Goal: Task Accomplishment & Management: Manage account settings

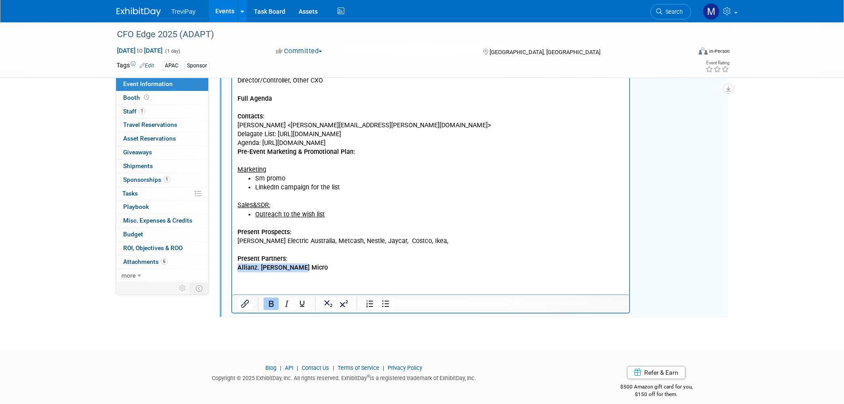
drag, startPoint x: 300, startPoint y: 269, endPoint x: 458, endPoint y: 304, distance: 162.5
click at [232, 269] on html "ADAPT’s 16th CFO Edge, gathering CFOs responsible for over ¼ of AU GDP. Austral…" at bounding box center [431, 150] width 398 height 244
click at [268, 303] on icon "Bold" at bounding box center [271, 303] width 11 height 11
click at [336, 272] on html "ADAPT’s 16th CFO Edge, gathering CFOs responsible for over ¼ of AU GDP. Austral…" at bounding box center [431, 150] width 398 height 244
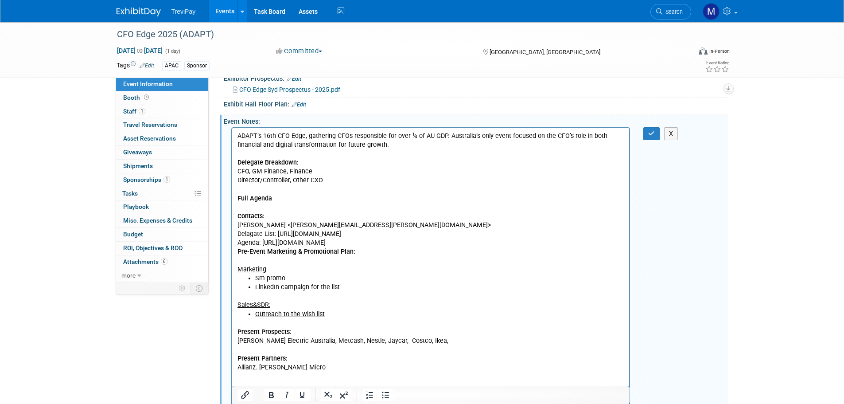
scroll to position [171, 0]
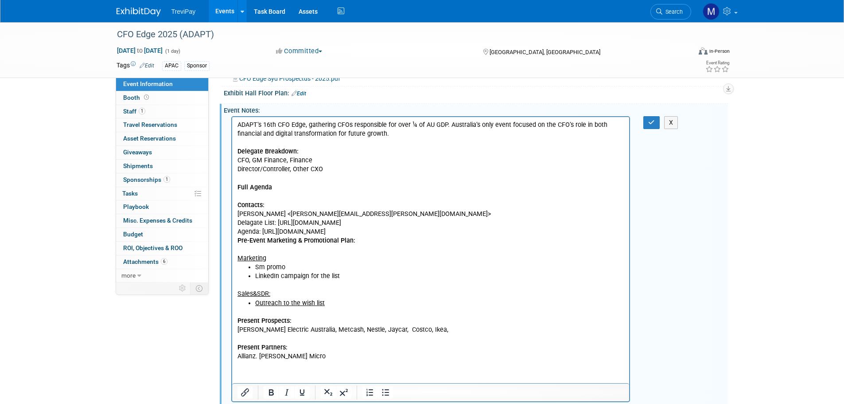
click at [264, 264] on li "Sm promo" at bounding box center [440, 267] width 370 height 9
click at [284, 266] on li "SM promo" at bounding box center [440, 267] width 370 height 9
click at [238, 241] on b "Pre-Event Marketing & Promotional Plan​:" at bounding box center [296, 241] width 118 height 8
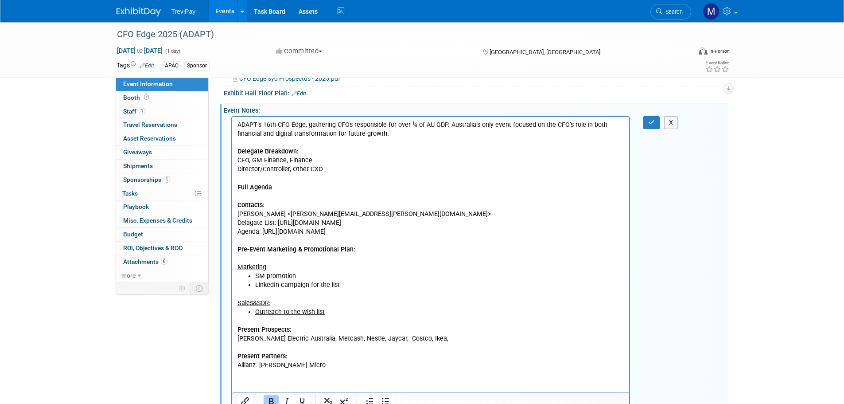
click at [250, 222] on p "Delagate List: [URL][DOMAIN_NAME]" at bounding box center [430, 223] width 387 height 9
click at [384, 212] on p "ADAPT’s 16th CFO Edge, gathering CFOs responsible for over ¼ of AU GDP. Austral…" at bounding box center [430, 170] width 387 height 98
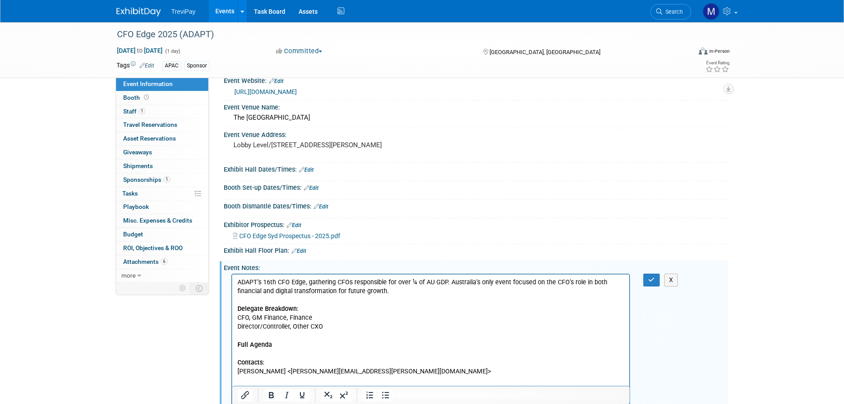
scroll to position [0, 0]
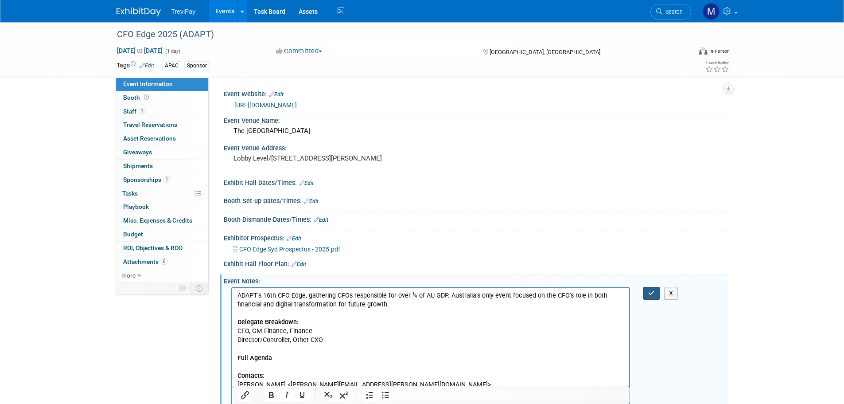
click at [650, 290] on icon "button" at bounding box center [651, 293] width 7 height 6
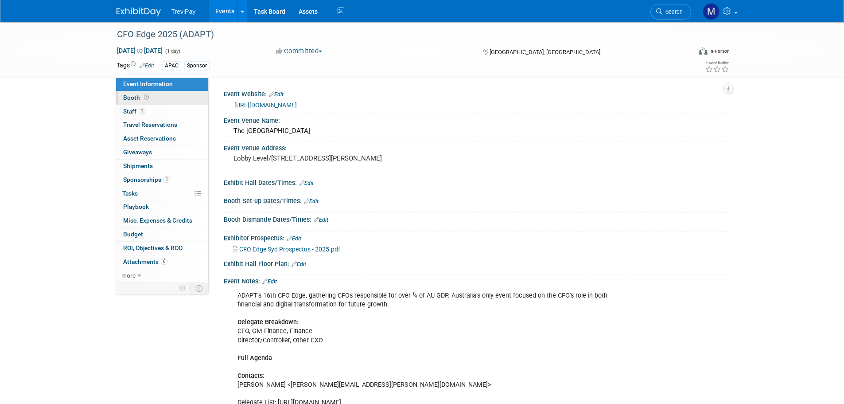
click at [131, 98] on span "Booth" at bounding box center [136, 97] width 27 height 7
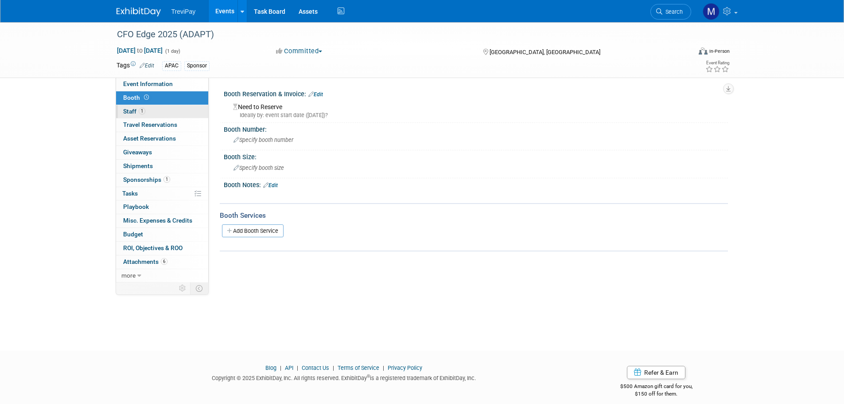
click at [135, 108] on span "Staff 1" at bounding box center [134, 111] width 22 height 7
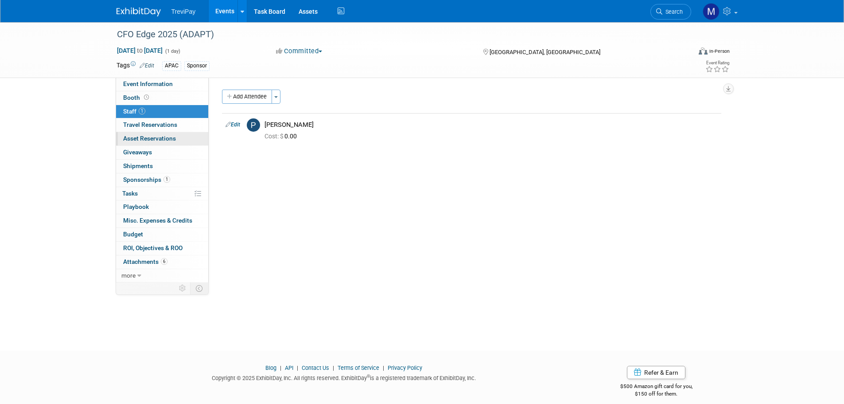
click at [136, 137] on span "Asset Reservations 0" at bounding box center [149, 138] width 53 height 7
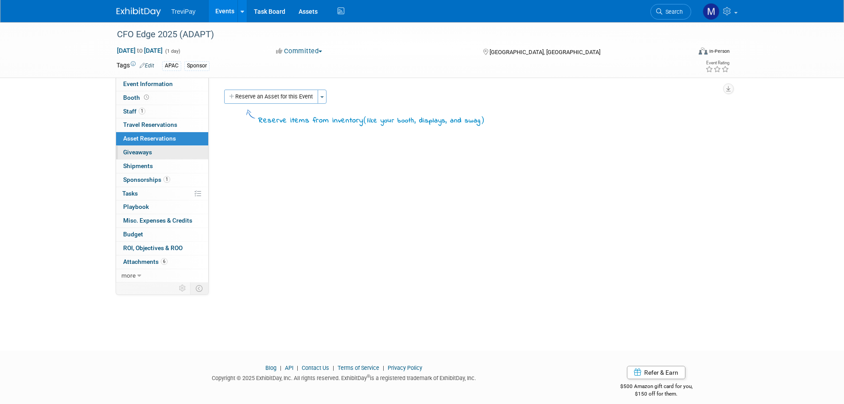
click at [139, 155] on span "Giveaways 0" at bounding box center [137, 151] width 29 height 7
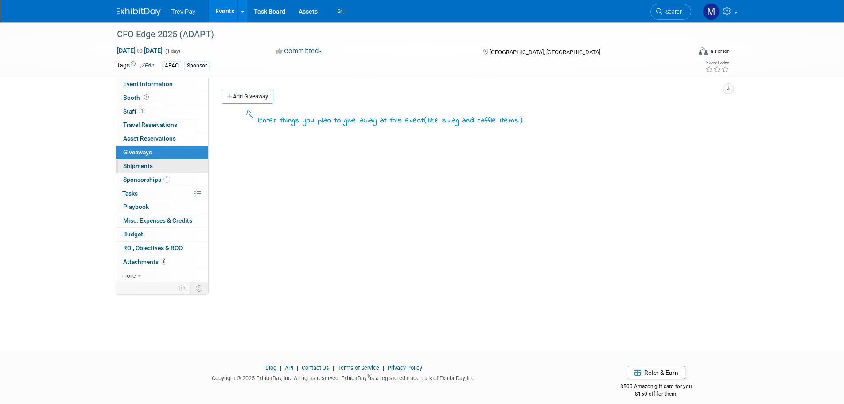
click at [140, 167] on span "Shipments 0" at bounding box center [138, 165] width 30 height 7
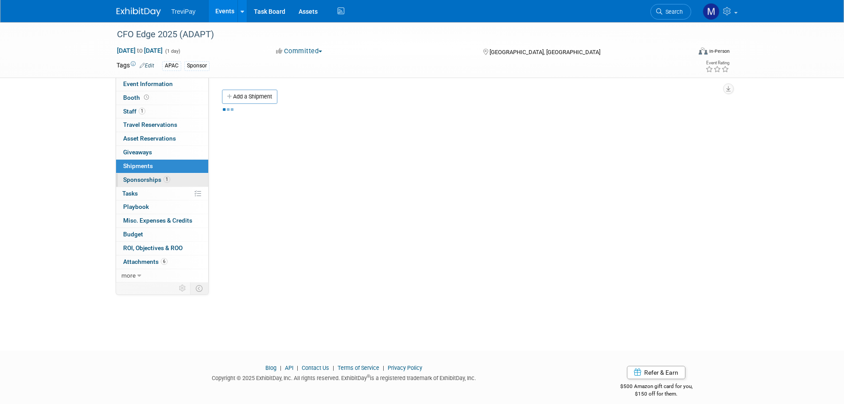
click at [141, 180] on span "Sponsorships 1" at bounding box center [146, 179] width 47 height 7
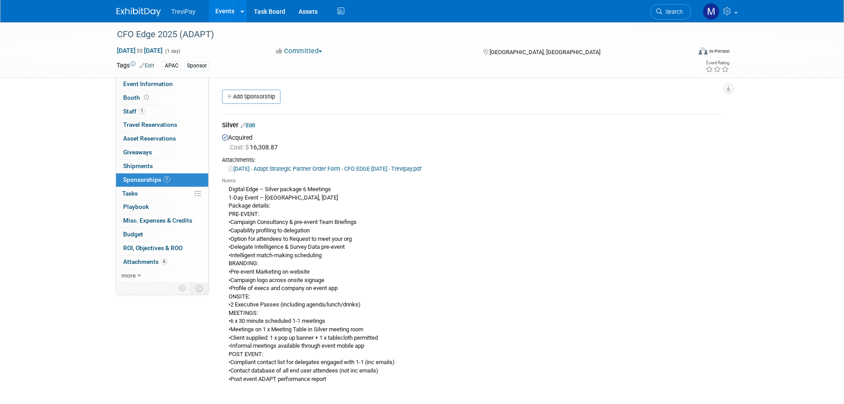
click at [250, 125] on link "Edit" at bounding box center [248, 125] width 15 height 7
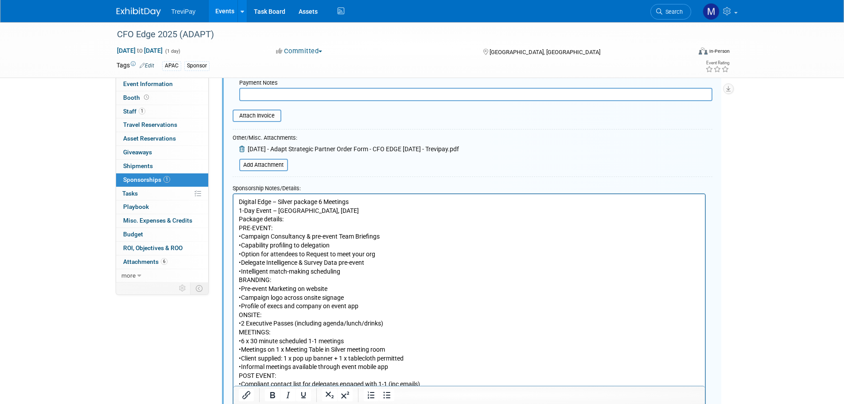
scroll to position [191, 0]
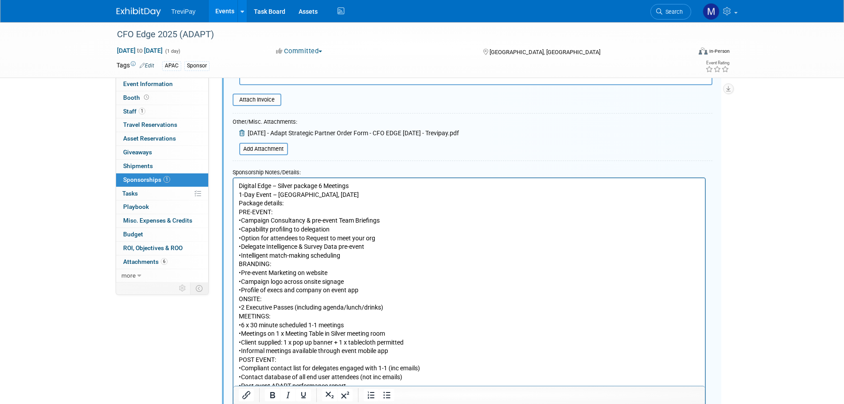
click at [368, 322] on p "Digital Edge – Silver package 6 Meetings 1-Day Event – [GEOGRAPHIC_DATA], [DATE…" at bounding box center [468, 285] width 461 height 208
click at [280, 313] on p "Digital Edge – Silver package 6 Meetings 1-Day Event – [GEOGRAPHIC_DATA], [DATE…" at bounding box center [468, 285] width 461 height 208
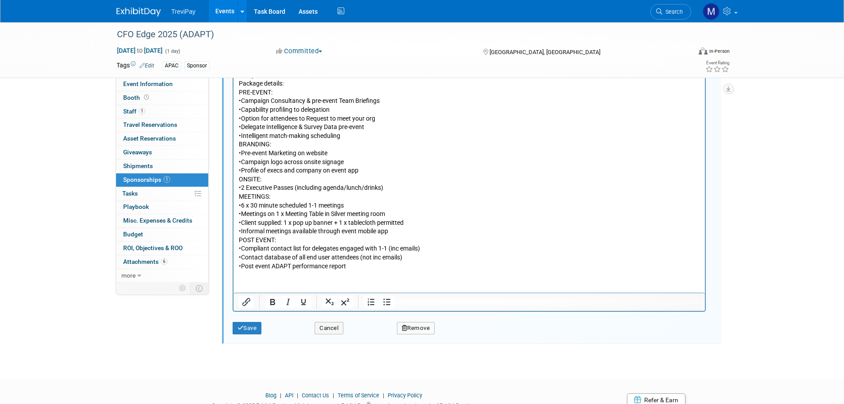
scroll to position [324, 0]
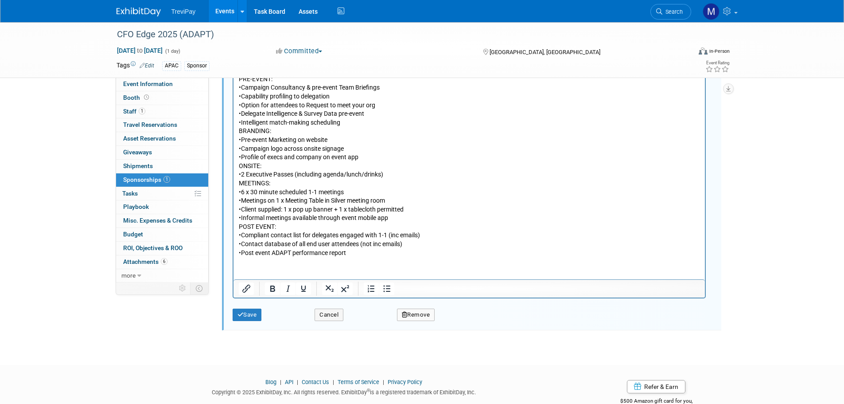
click at [401, 217] on p "Digital Edge – Silver package 6 Meetings 1-Day Event – [GEOGRAPHIC_DATA], [DATE…" at bounding box center [468, 152] width 461 height 208
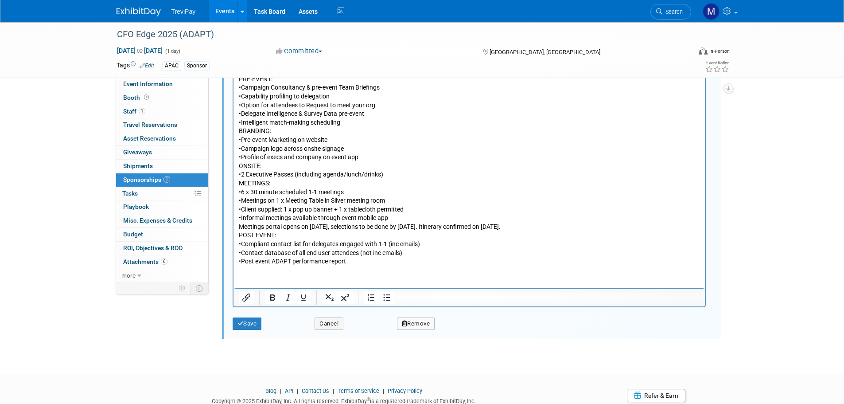
drag, startPoint x: 546, startPoint y: 224, endPoint x: 236, endPoint y: 224, distance: 310.2
click at [236, 224] on html "Digital Edge – Silver package 6 Meetings 1-Day Event – [GEOGRAPHIC_DATA], [DATE…" at bounding box center [469, 155] width 472 height 221
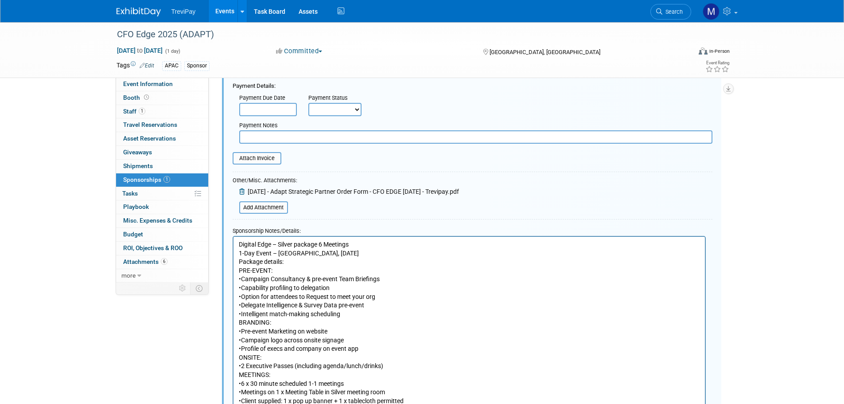
scroll to position [266, 0]
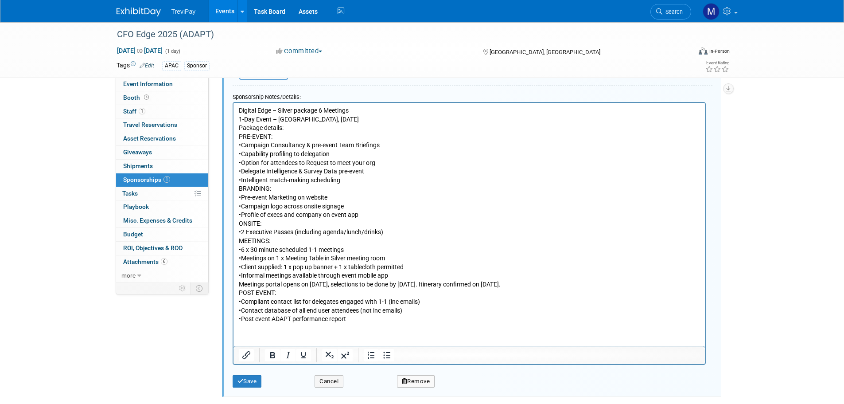
drag, startPoint x: 327, startPoint y: 286, endPoint x: 314, endPoint y: 282, distance: 13.9
click at [314, 282] on p "Meetings portal opens on [DATE], selections to be done by [DATE]. Itinerary con…" at bounding box center [468, 301] width 461 height 43
click at [419, 273] on p "Digital Edge – Silver package 6 Meetings 1-Day Event – [GEOGRAPHIC_DATA], [DATE…" at bounding box center [468, 193] width 461 height 174
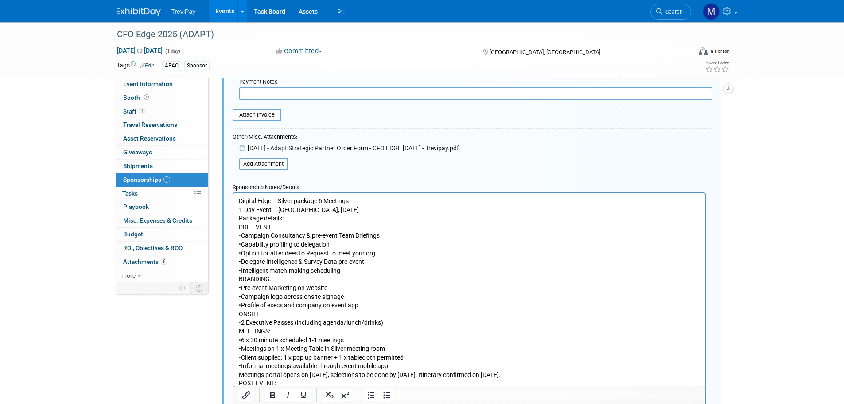
scroll to position [222, 0]
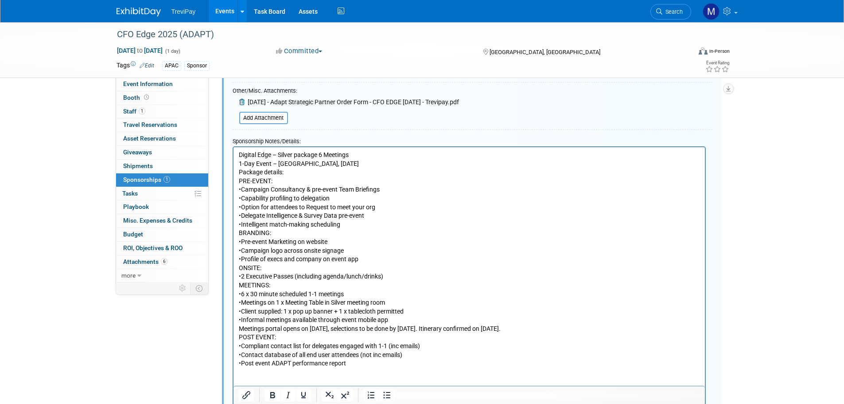
click at [398, 316] on p "Digital Edge – Silver package 6 Meetings 1-Day Event – [GEOGRAPHIC_DATA], [DATE…" at bounding box center [468, 237] width 461 height 174
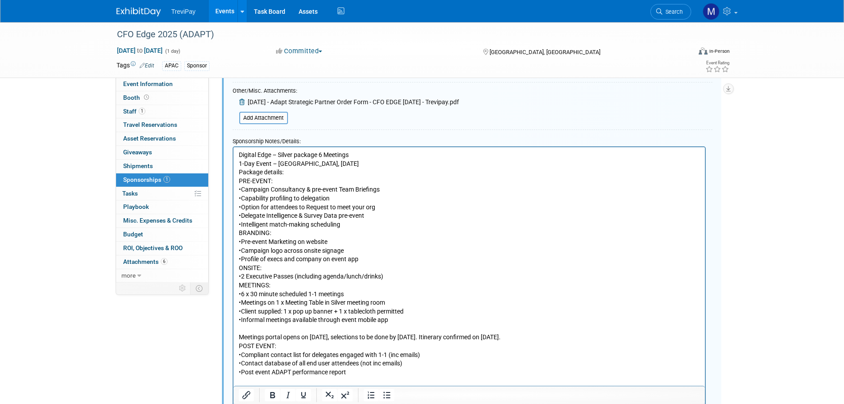
click at [560, 335] on p "Meetings portal opens on [DATE], selections to be done by [DATE]. Itinerary con…" at bounding box center [468, 353] width 461 height 43
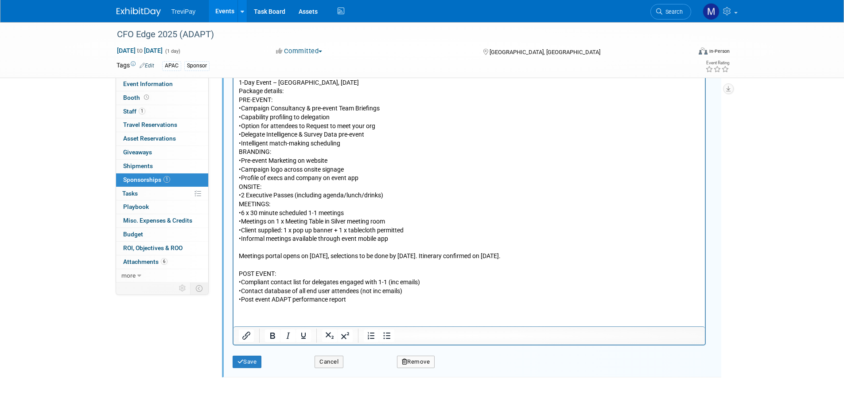
scroll to position [355, 0]
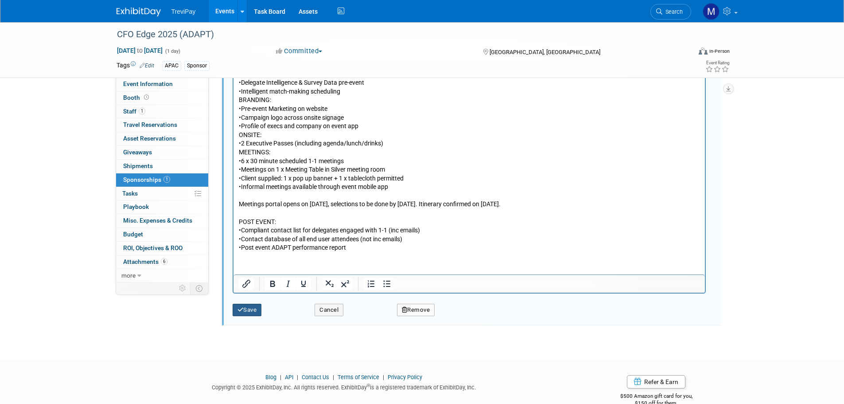
click at [251, 310] on button "Save" at bounding box center [247, 310] width 29 height 12
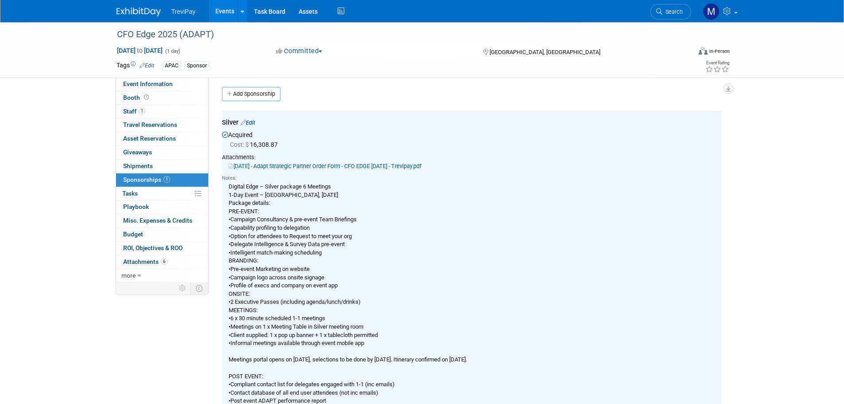
scroll to position [0, 0]
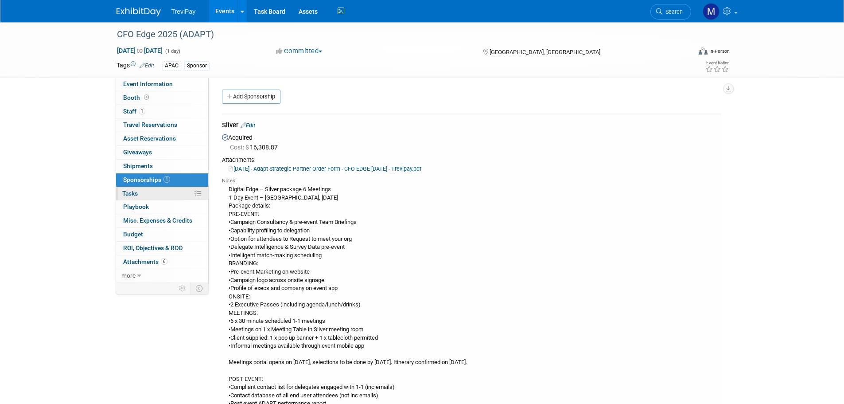
click at [141, 196] on link "0% Tasks 0%" at bounding box center [162, 193] width 92 height 13
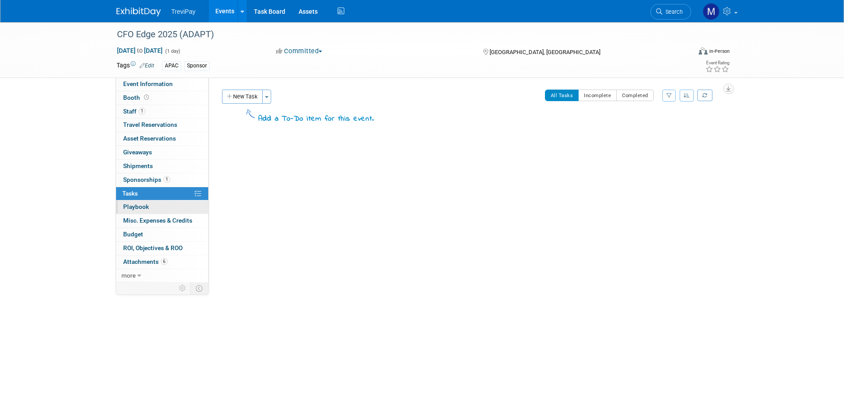
click at [141, 203] on span "Playbook 0" at bounding box center [136, 206] width 26 height 7
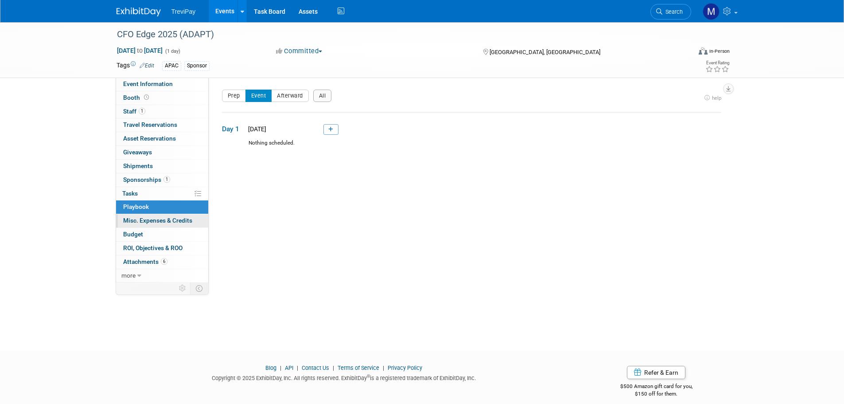
click at [144, 222] on span "Misc. Expenses & Credits 0" at bounding box center [157, 220] width 69 height 7
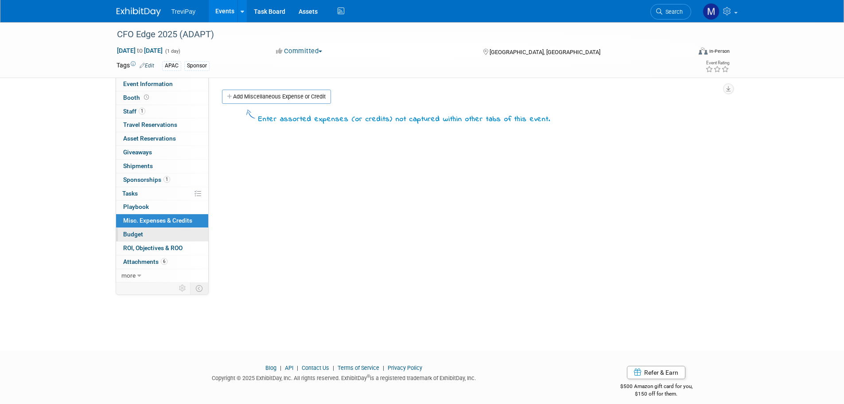
click at [142, 232] on span "Budget" at bounding box center [133, 233] width 20 height 7
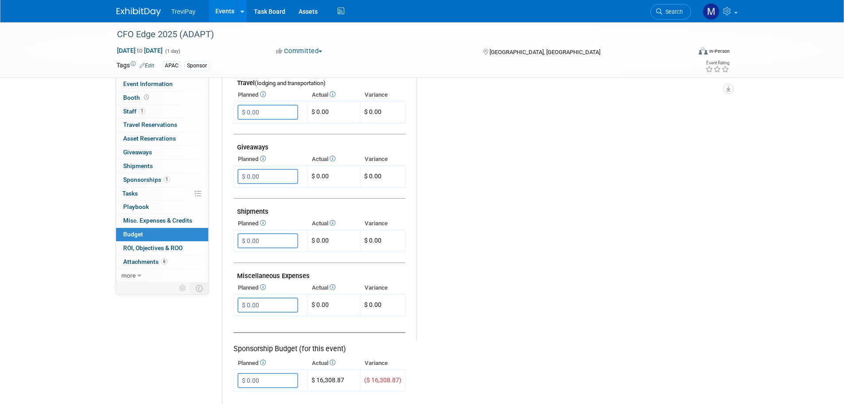
scroll to position [488, 0]
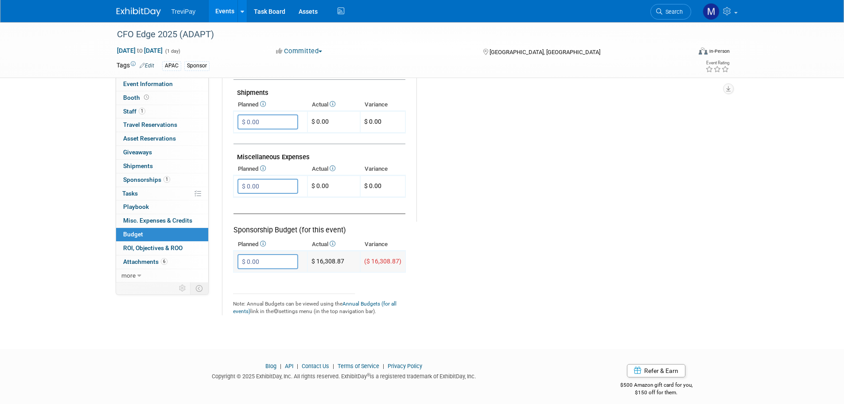
click at [264, 263] on input "$ 0.00" at bounding box center [268, 261] width 61 height 15
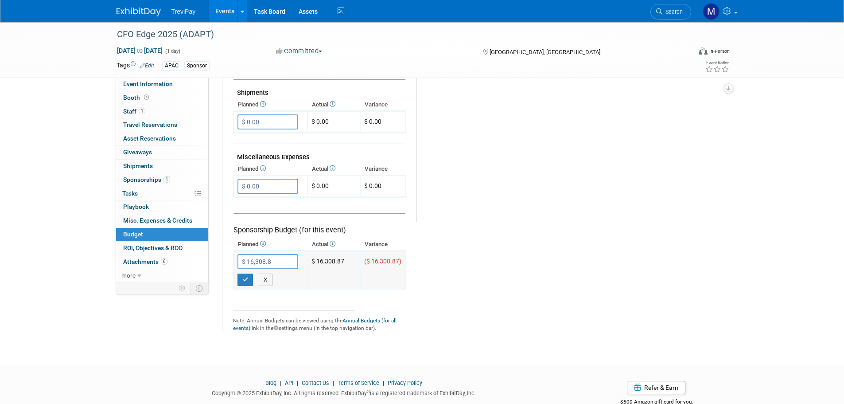
type input "$ 16,308.87"
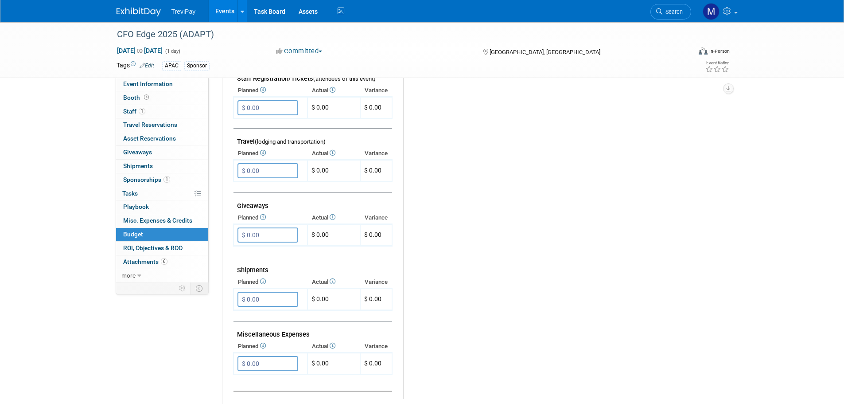
scroll to position [0, 0]
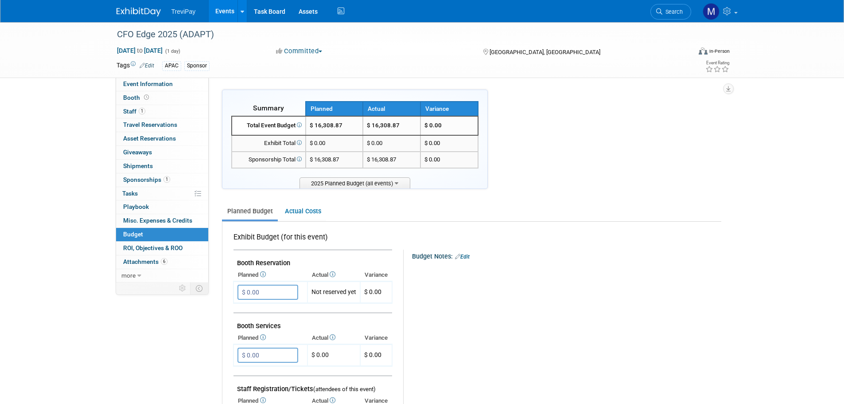
drag, startPoint x: 216, startPoint y: 86, endPoint x: 212, endPoint y: 79, distance: 8.4
click at [215, 82] on div "Event Website: Edit [URL][DOMAIN_NAME] Event Venue Name: The [GEOGRAPHIC_DATA] …" at bounding box center [468, 180] width 519 height 205
click at [733, 138] on div "Event Information Event Info Booth Booth 1 Staff 1 Staff 0 Travel Reservations …" at bounding box center [422, 412] width 625 height 780
click at [154, 84] on span "Event Information" at bounding box center [148, 83] width 50 height 7
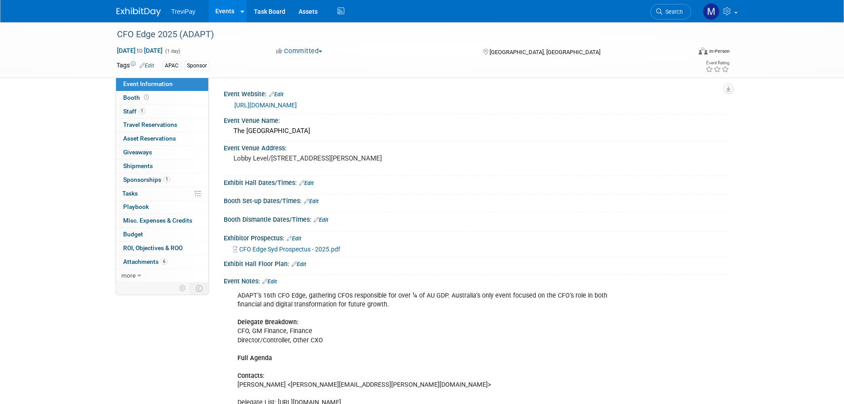
click at [309, 181] on link "Edit" at bounding box center [306, 183] width 15 height 6
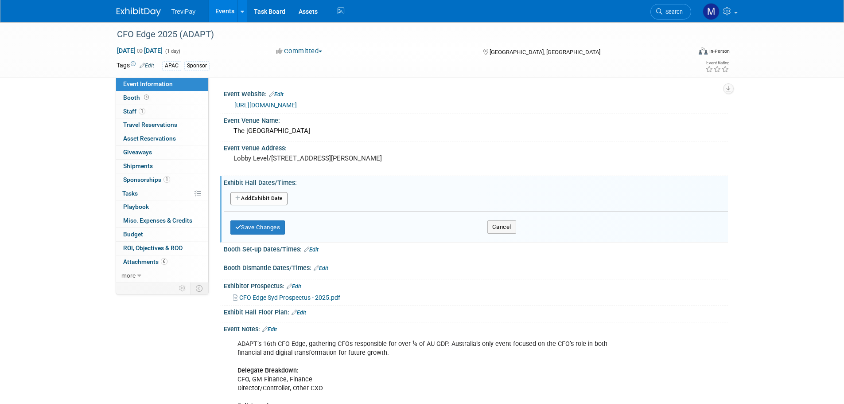
click at [269, 197] on button "Add Another Exhibit Date" at bounding box center [258, 198] width 57 height 13
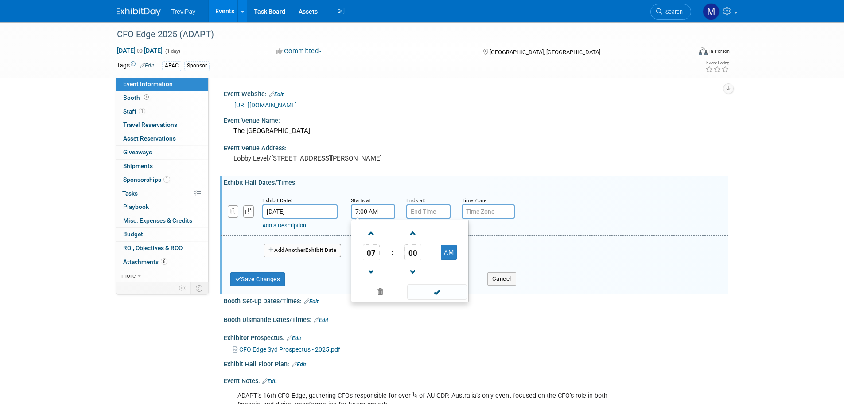
click at [373, 209] on input "7:00 AM" at bounding box center [373, 211] width 44 height 14
click at [372, 235] on span at bounding box center [372, 234] width 16 height 16
click at [414, 251] on span "00" at bounding box center [413, 252] width 17 height 16
click at [419, 251] on td "30" at bounding box center [424, 258] width 28 height 24
type input "8:30 AM"
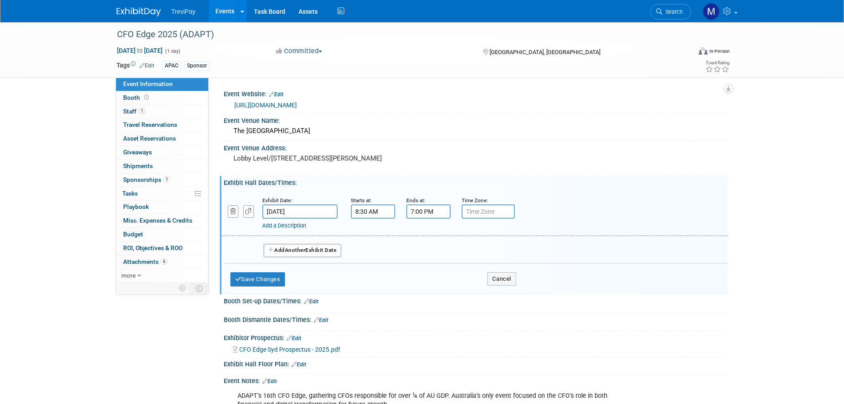
click at [425, 208] on input "7:00 PM" at bounding box center [428, 211] width 44 height 14
click at [425, 275] on span at bounding box center [427, 272] width 16 height 16
click at [472, 254] on span "00" at bounding box center [468, 252] width 17 height 16
click at [475, 259] on td "30" at bounding box center [479, 258] width 28 height 24
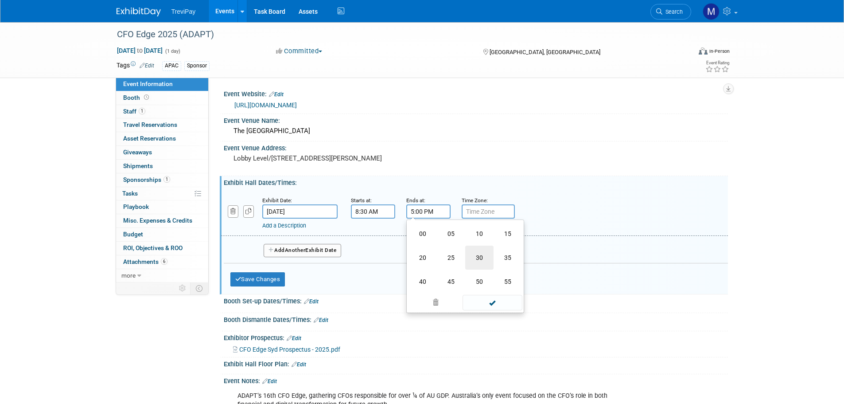
type input "5:30 PM"
click at [490, 289] on span at bounding box center [493, 292] width 60 height 16
click at [293, 226] on link "Add a Description" at bounding box center [284, 225] width 44 height 7
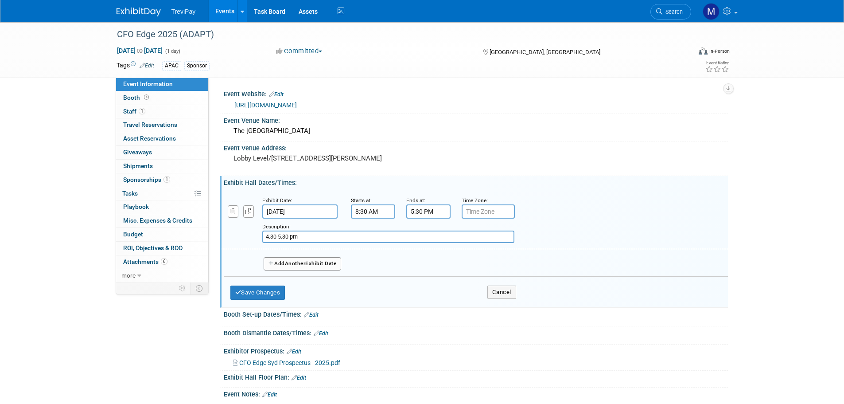
paste input "CFO Edge Peer Networking Drinks"
type input "4.30-5.30 pm CFO Edge Peer Networking Drinks"
click at [379, 272] on div "Add Another Exhibit Date" at bounding box center [476, 260] width 504 height 23
click at [247, 292] on button "Save Changes" at bounding box center [257, 292] width 55 height 14
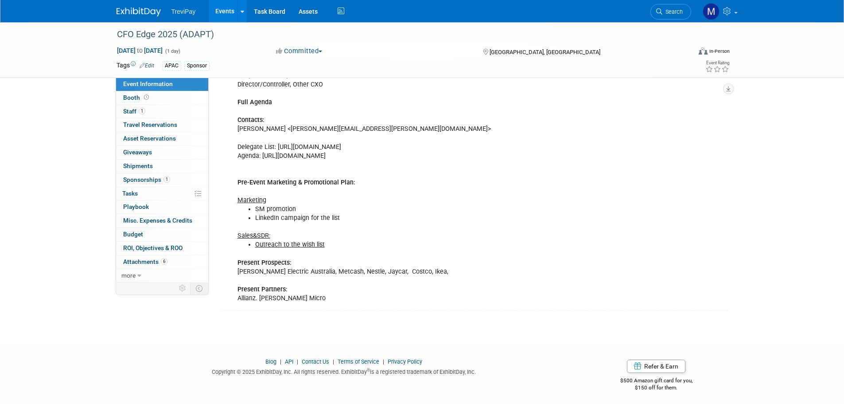
scroll to position [266, 0]
click at [140, 176] on span "Sponsorships 1" at bounding box center [146, 179] width 47 height 7
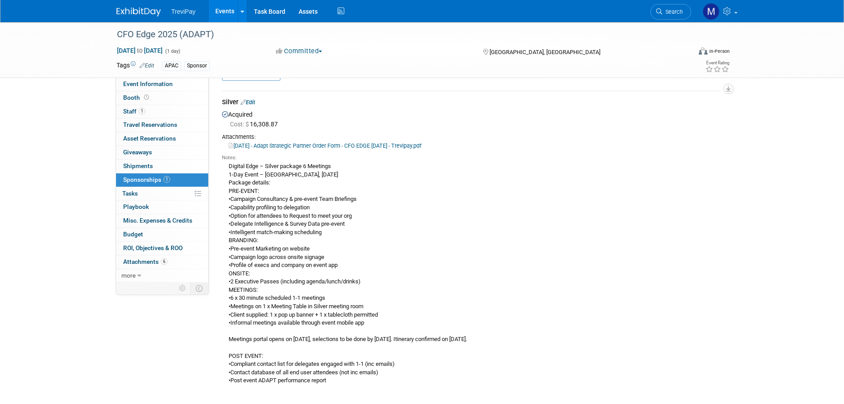
scroll to position [44, 0]
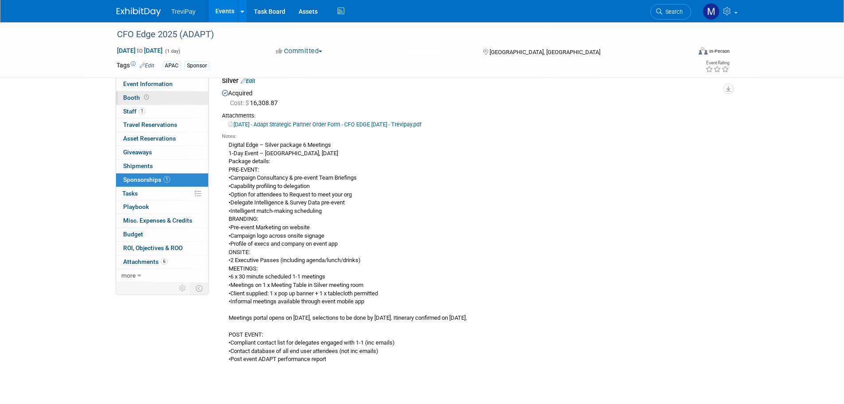
click at [128, 94] on link "Booth" at bounding box center [162, 97] width 92 height 13
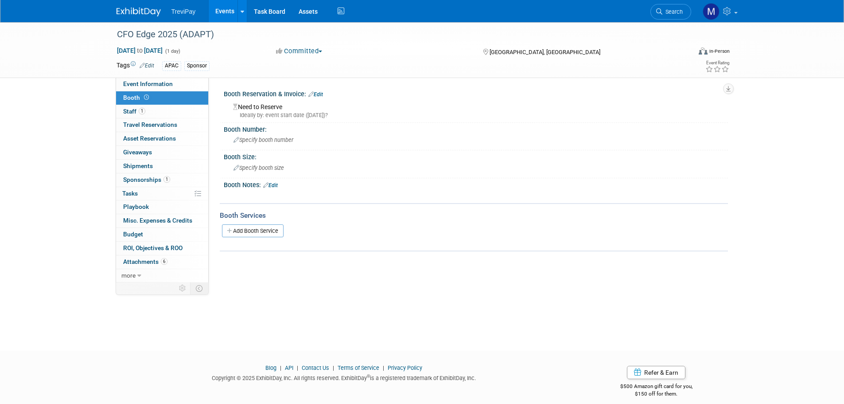
click at [274, 185] on link "Edit" at bounding box center [270, 185] width 15 height 6
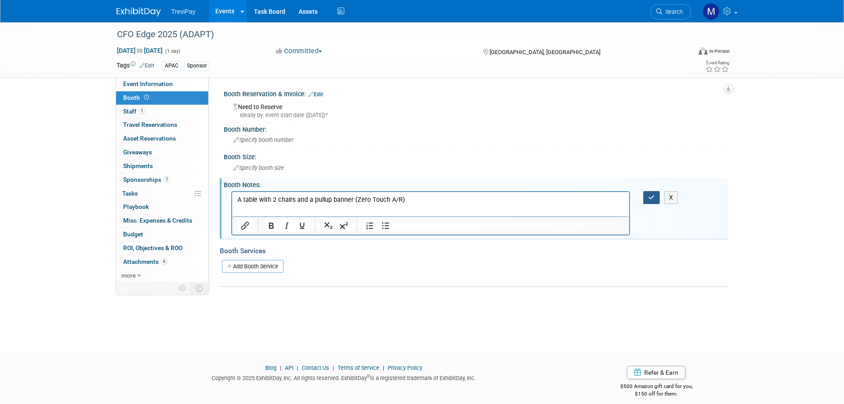
click at [646, 202] on button "button" at bounding box center [652, 197] width 16 height 13
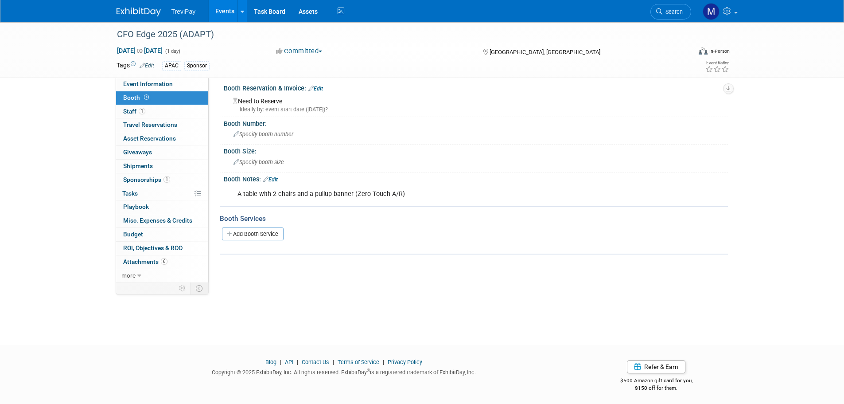
scroll to position [9, 0]
